Goal: Task Accomplishment & Management: Manage account settings

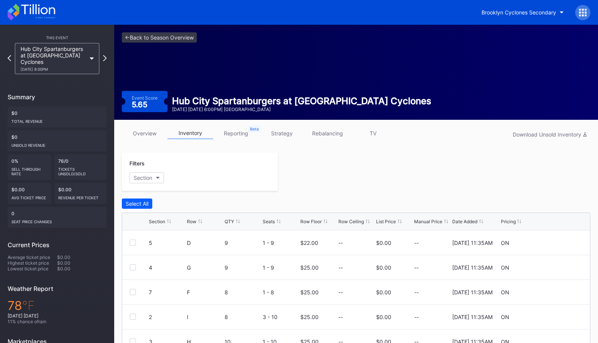
click at [585, 10] on icon at bounding box center [583, 13] width 8 height 8
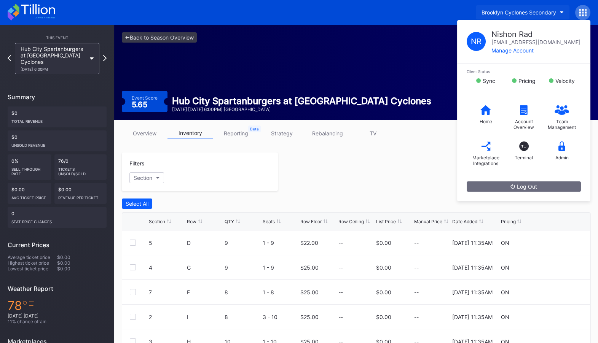
click at [542, 9] on div "Brooklyn Cyclones Secondary" at bounding box center [519, 12] width 75 height 6
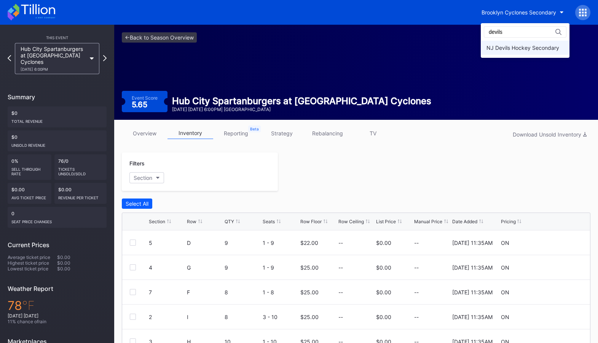
type input "devils"
click at [525, 52] on div "NJ Devils Hockey Secondary" at bounding box center [525, 48] width 89 height 14
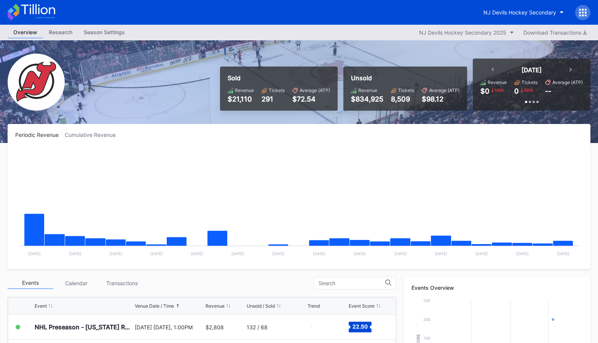
click at [582, 12] on icon at bounding box center [583, 12] width 2 height 2
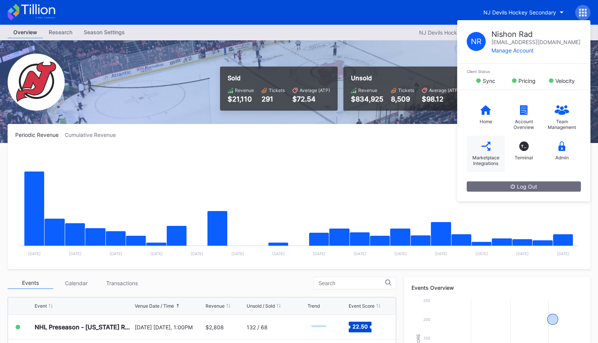
click at [490, 161] on div "Marketplace Integrations" at bounding box center [485, 160] width 30 height 11
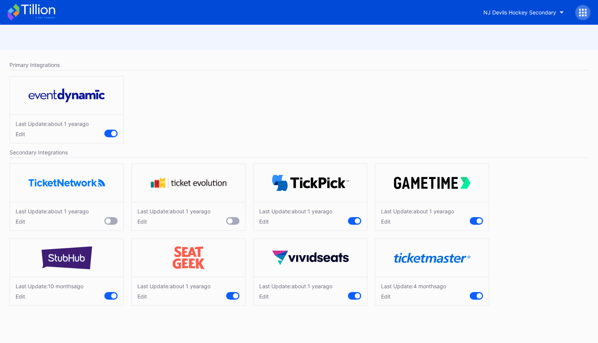
click at [266, 223] on div "Edit" at bounding box center [295, 221] width 73 height 6
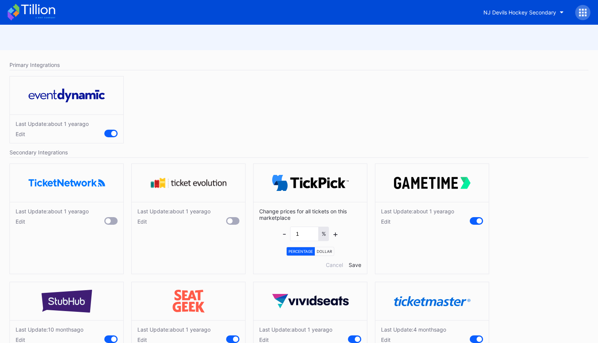
click at [386, 221] on div "Edit" at bounding box center [417, 221] width 73 height 6
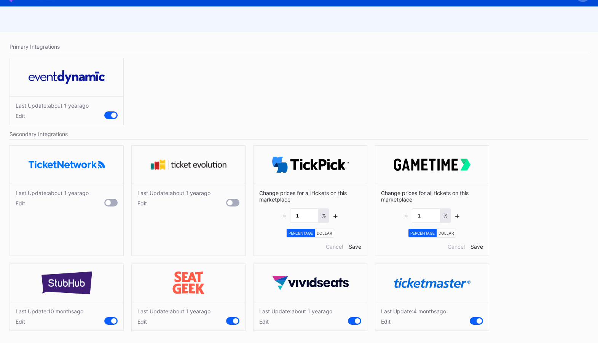
click at [388, 323] on div "Edit" at bounding box center [413, 322] width 65 height 6
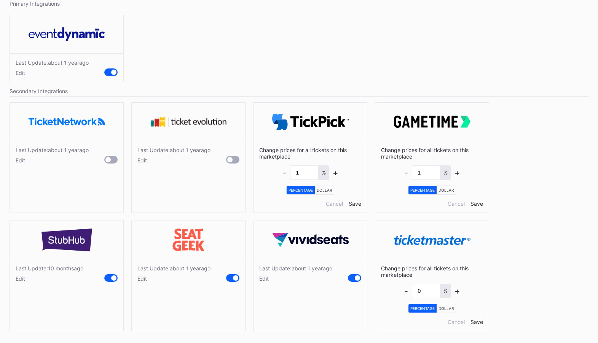
click at [263, 279] on div "Edit" at bounding box center [295, 279] width 73 height 6
click at [146, 278] on div "Edit" at bounding box center [173, 279] width 73 height 6
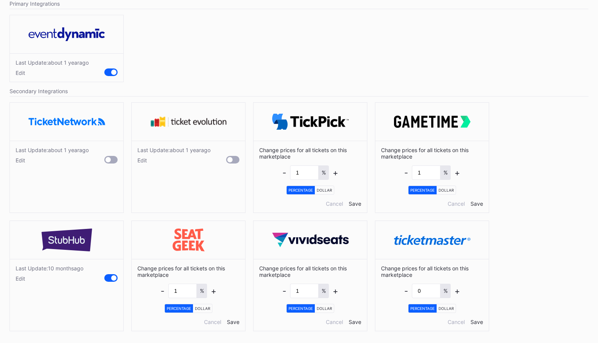
click at [23, 277] on div "Edit" at bounding box center [50, 279] width 68 height 6
click at [22, 157] on div "Edit" at bounding box center [52, 160] width 73 height 6
